Goal: Transaction & Acquisition: Purchase product/service

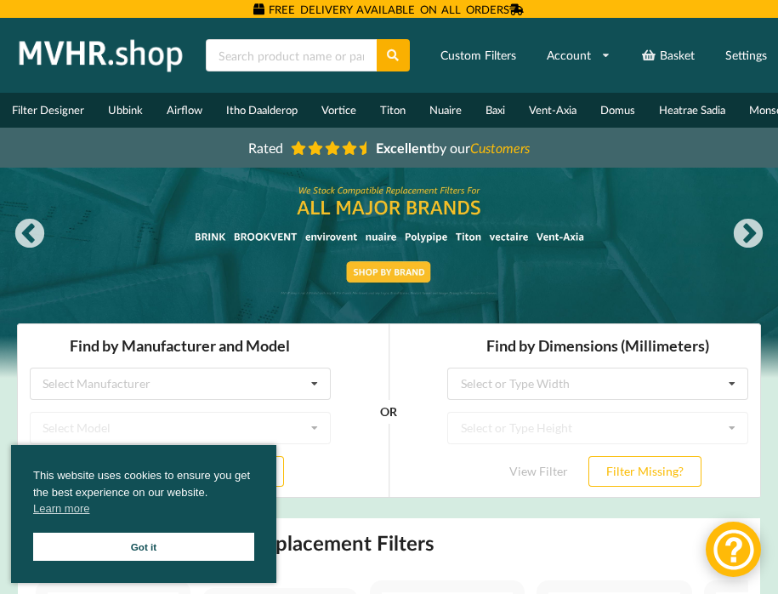
click at [152, 526] on div "This website uses cookies to ensure you get the best experience on our website.…" at bounding box center [143, 514] width 265 height 138
click at [152, 544] on link "Got it" at bounding box center [143, 546] width 221 height 28
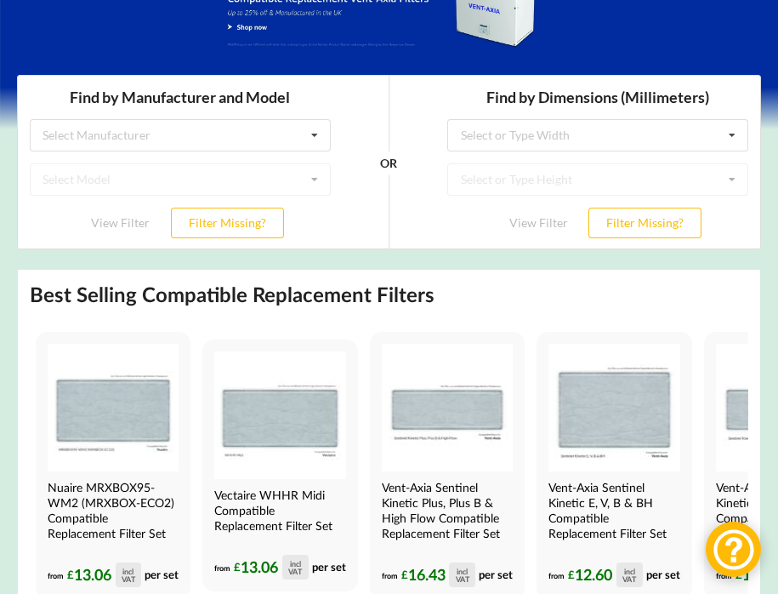
scroll to position [246, 0]
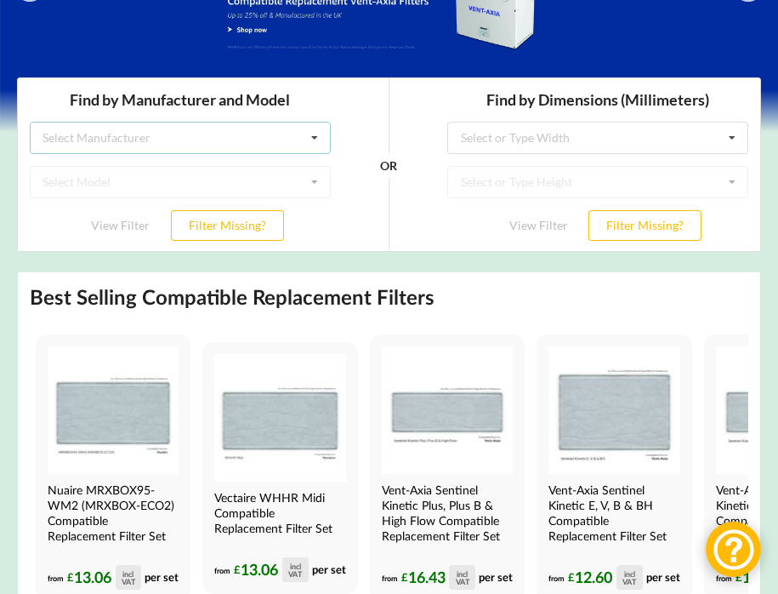
click at [160, 135] on div "Select Manufacturer Airflow Brink Brookvent Domus Envirovent Flakt Heatrae Sadi…" at bounding box center [180, 138] width 301 height 32
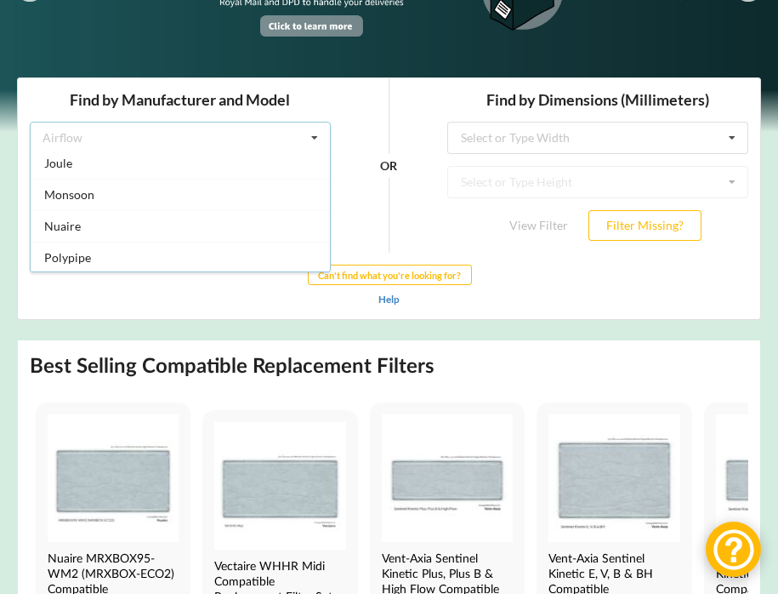
scroll to position [266, 0]
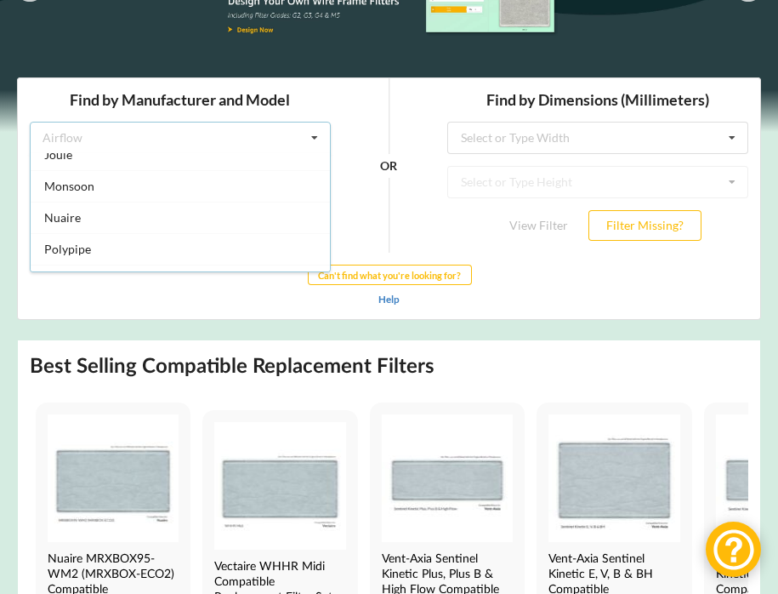
click at [216, 209] on div "Nuaire" at bounding box center [180, 217] width 299 height 31
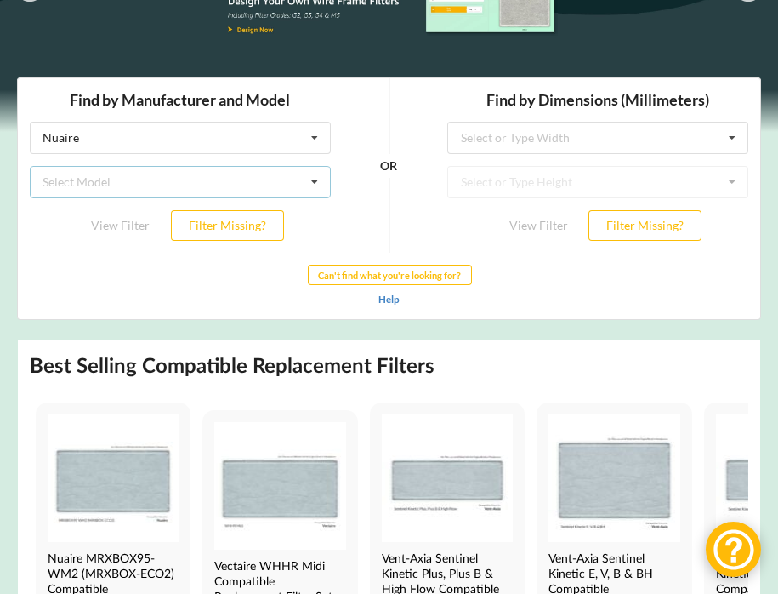
click at [187, 176] on div "Select Model Drimaster Drimaster 2000 Drimaster HC Drimaster Heat Drimaster LC …" at bounding box center [180, 182] width 301 height 32
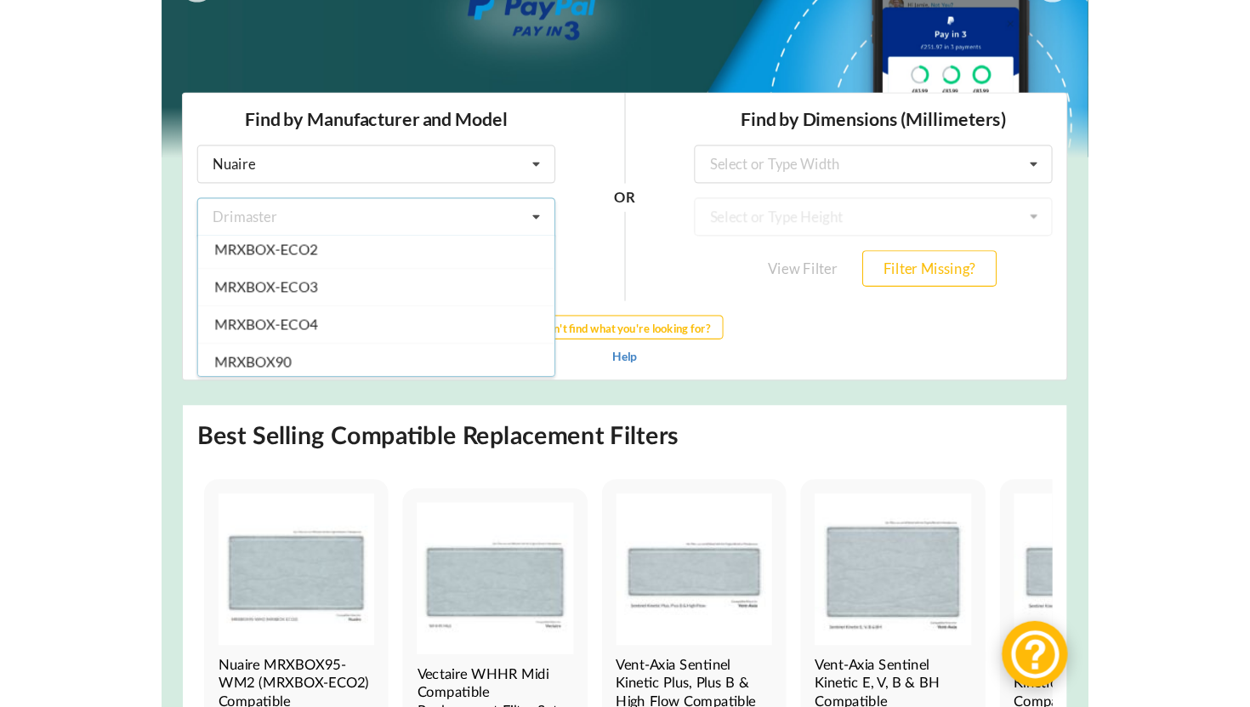
scroll to position [510, 0]
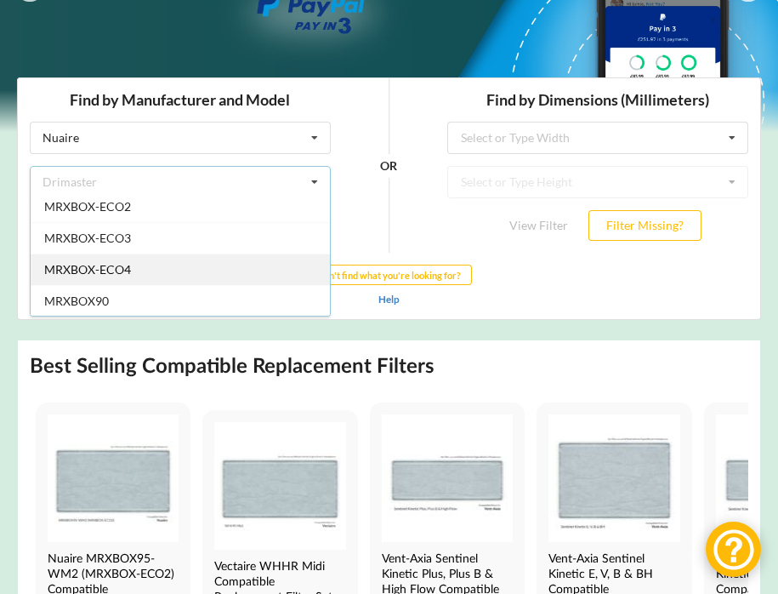
click at [172, 258] on div "MRXBOX-ECO4" at bounding box center [180, 268] width 299 height 31
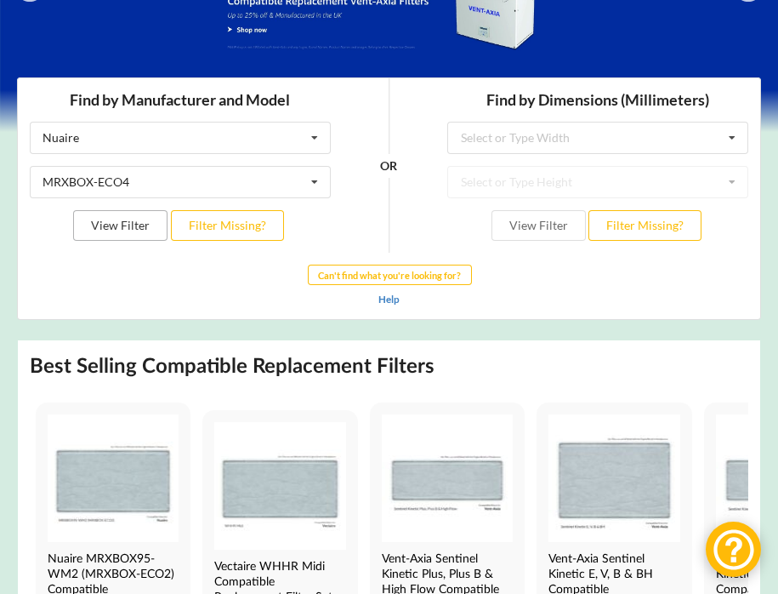
click at [117, 230] on button "View Filter" at bounding box center [120, 225] width 94 height 31
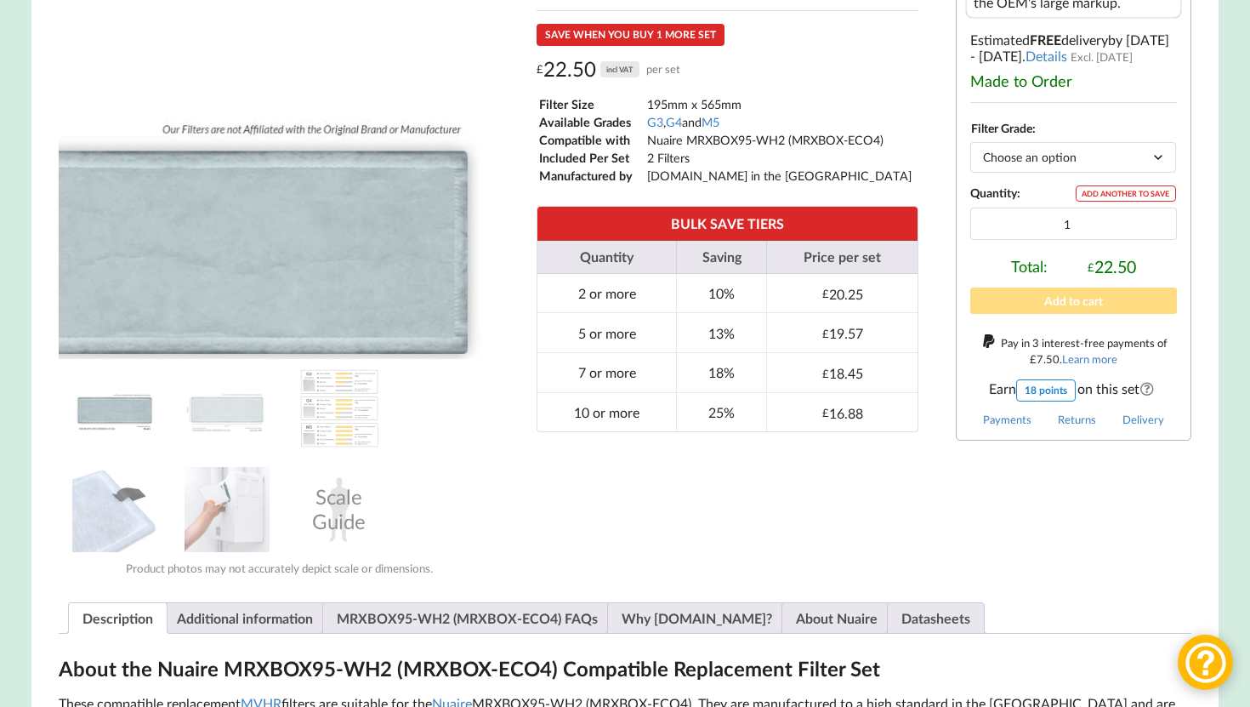
scroll to position [437, 0]
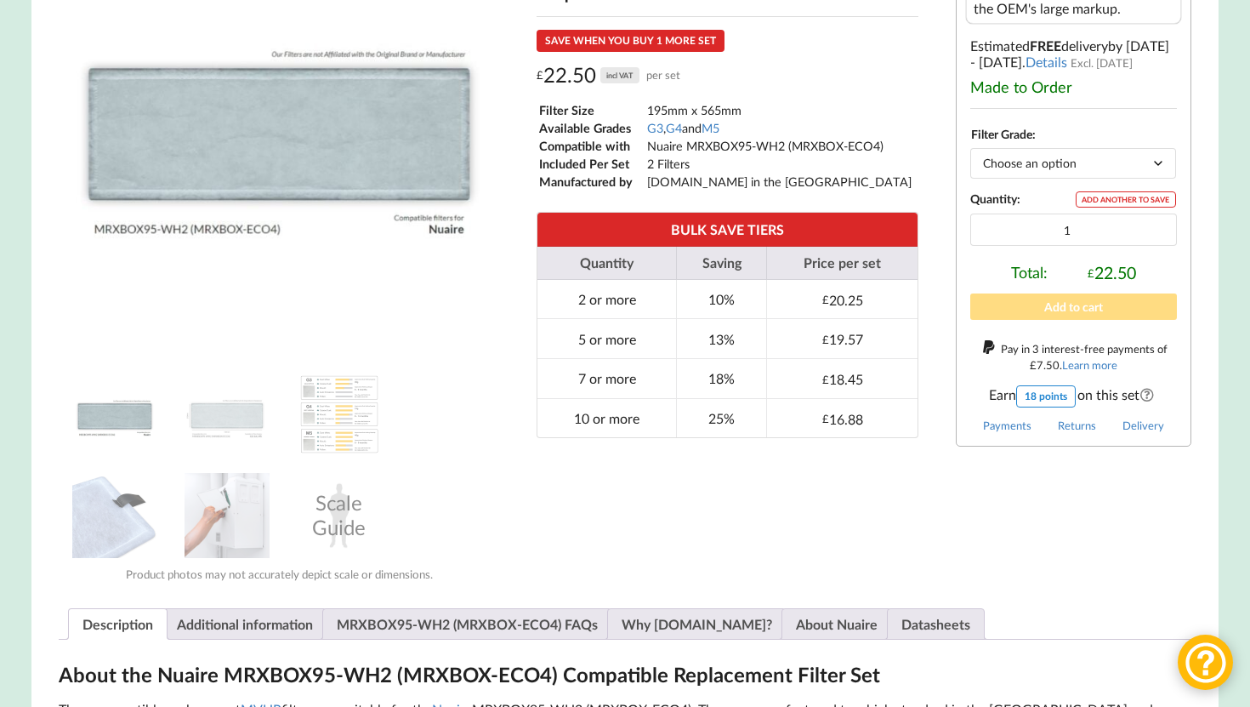
click at [777, 168] on select "Choose an option G3 G4 M5" at bounding box center [1073, 163] width 206 height 30
click at [342, 429] on img at bounding box center [339, 414] width 85 height 85
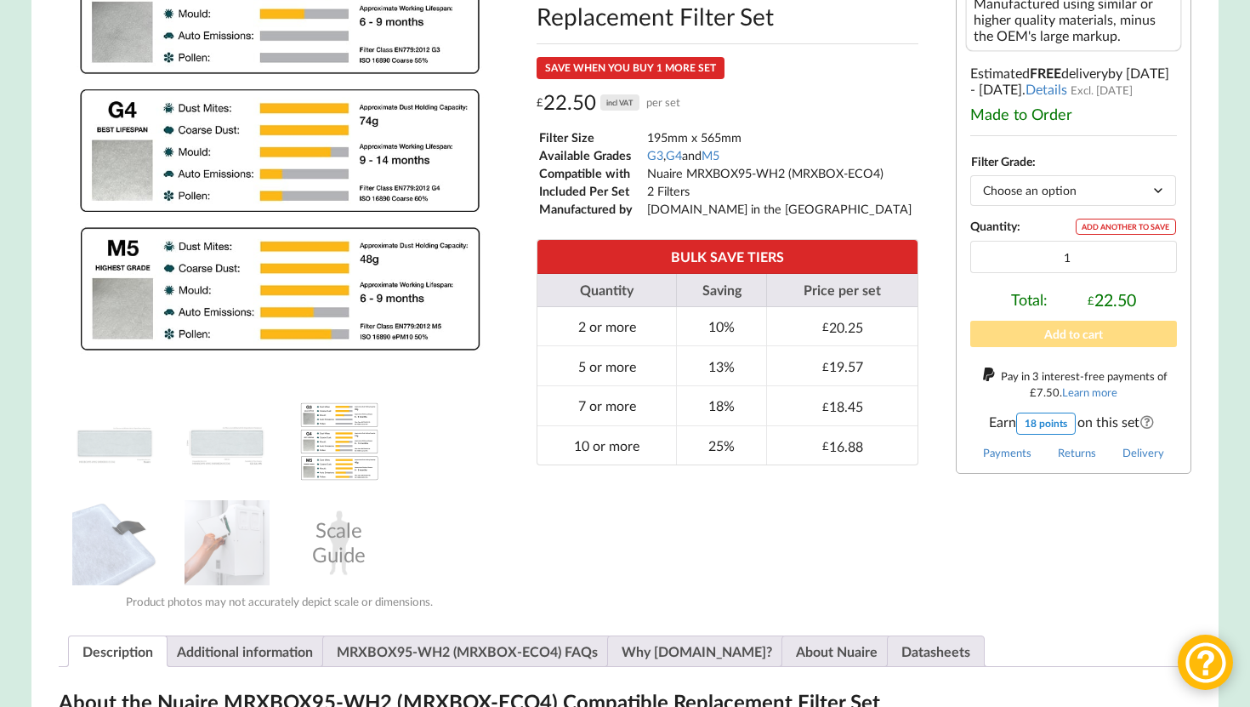
scroll to position [412, 0]
